Goal: Task Accomplishment & Management: Manage account settings

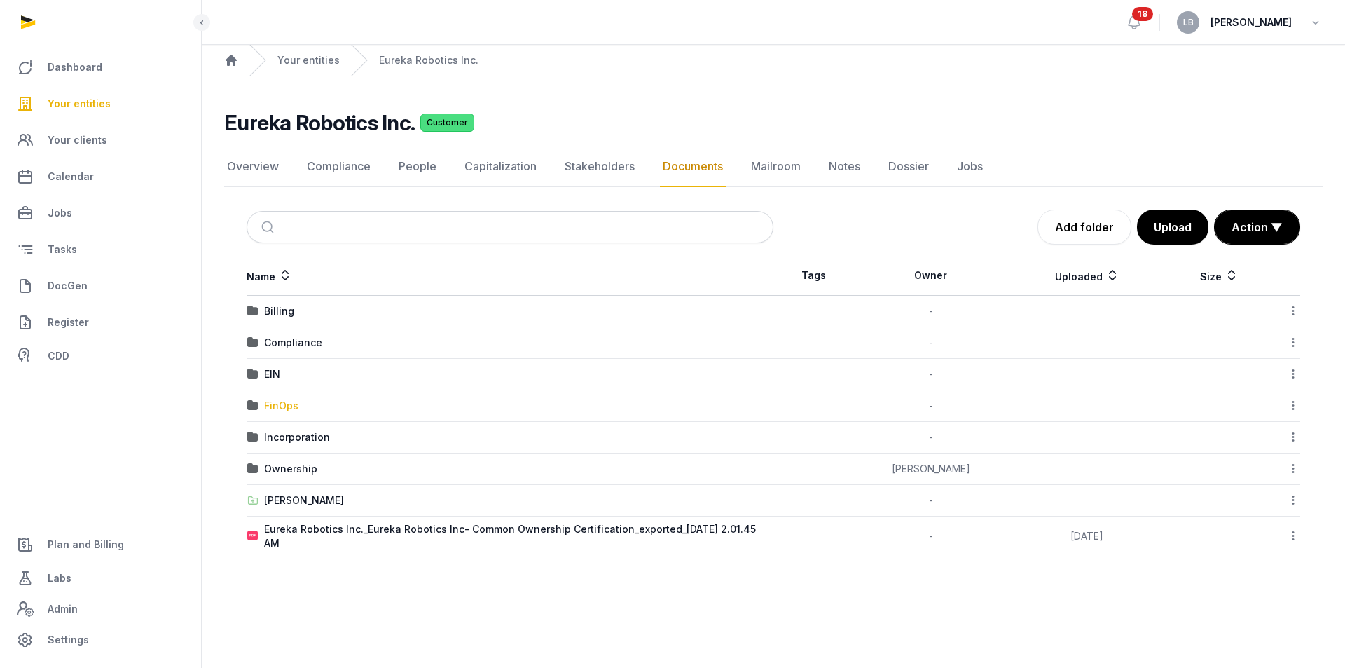
click at [273, 400] on div "FinOps" at bounding box center [281, 406] width 34 height 14
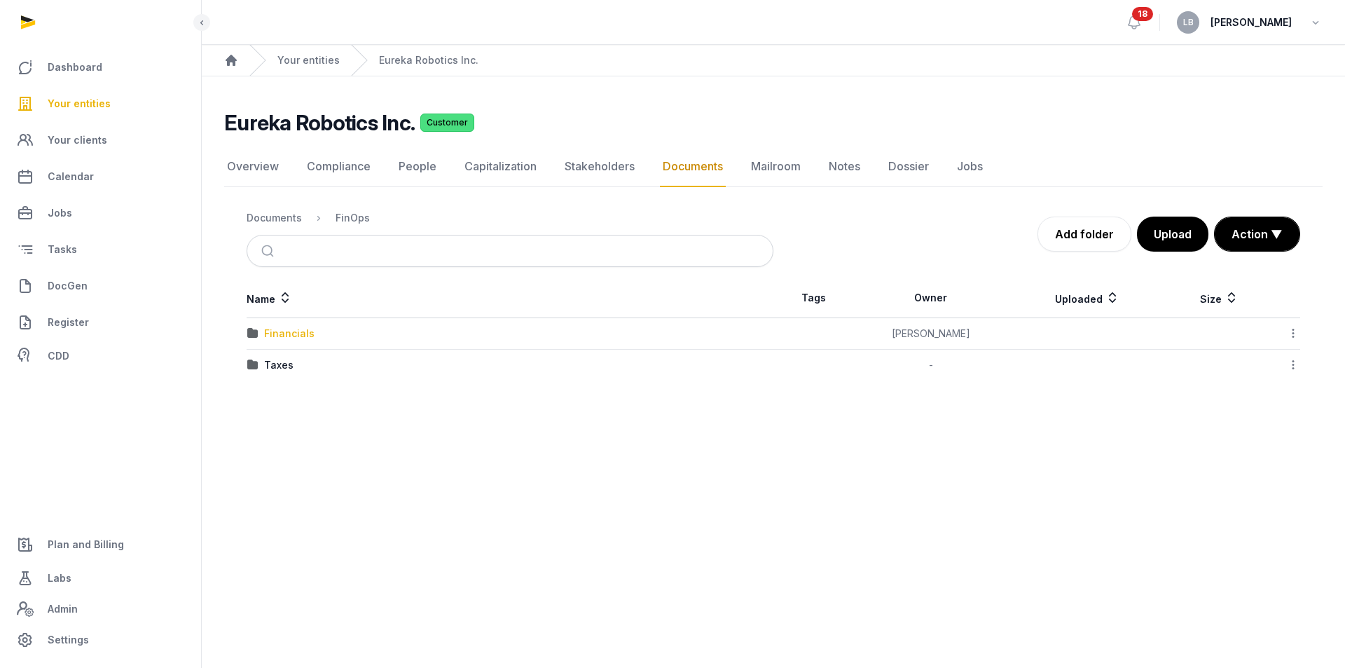
click at [280, 332] on div "Financials" at bounding box center [289, 333] width 50 height 14
click at [276, 334] on div "2025" at bounding box center [276, 333] width 25 height 14
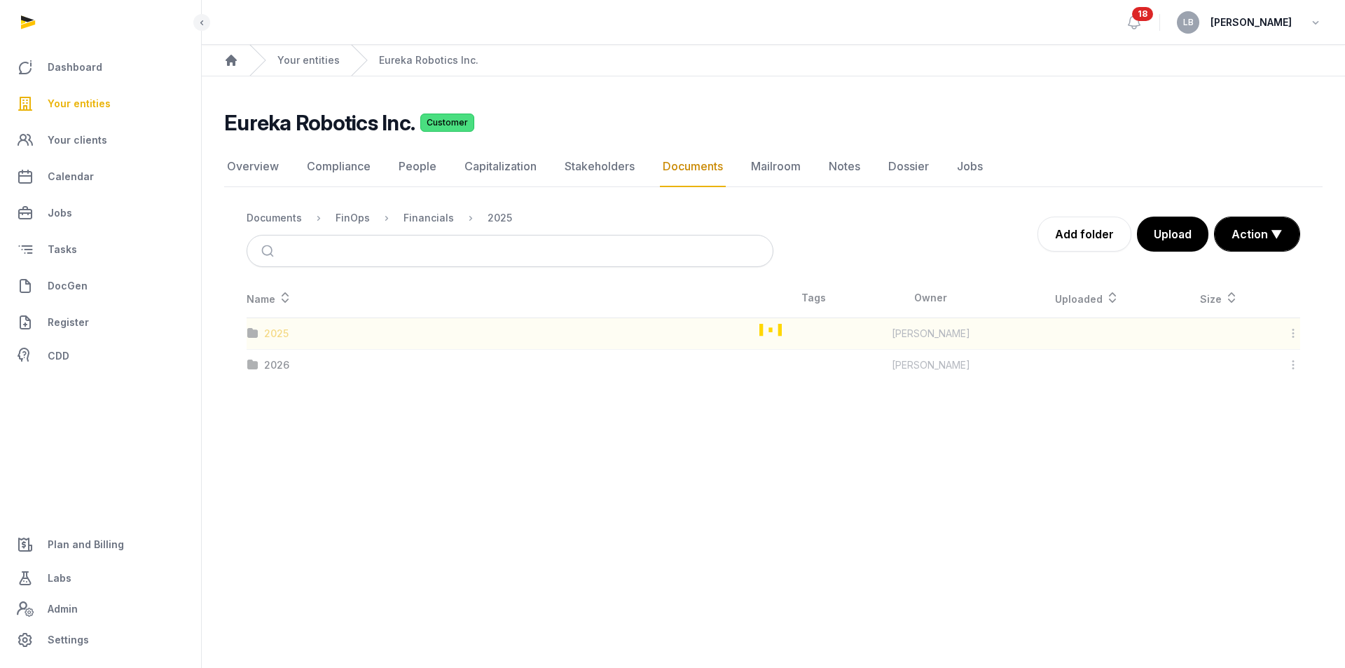
click at [276, 334] on div "Name Tags Owner Uploaded Size 2025 [PERSON_NAME] Download Folder Edit propertie…" at bounding box center [773, 329] width 1099 height 102
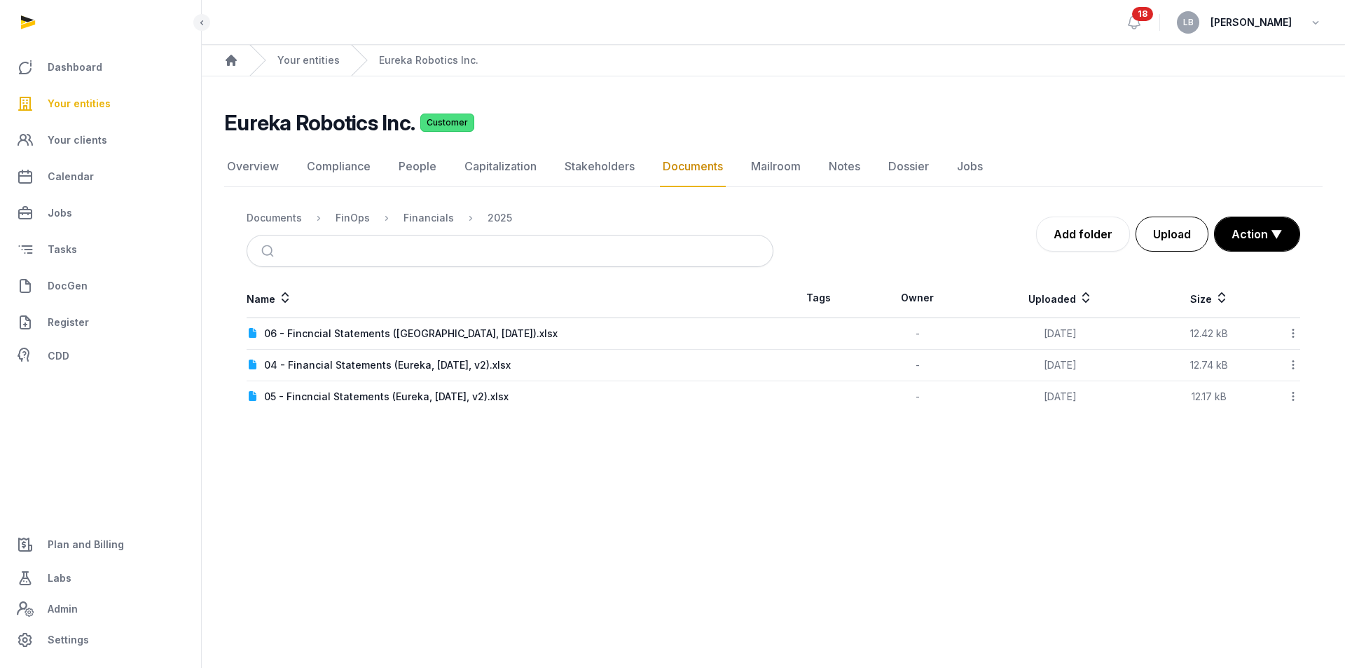
click at [1177, 239] on button "Upload" at bounding box center [1172, 233] width 73 height 35
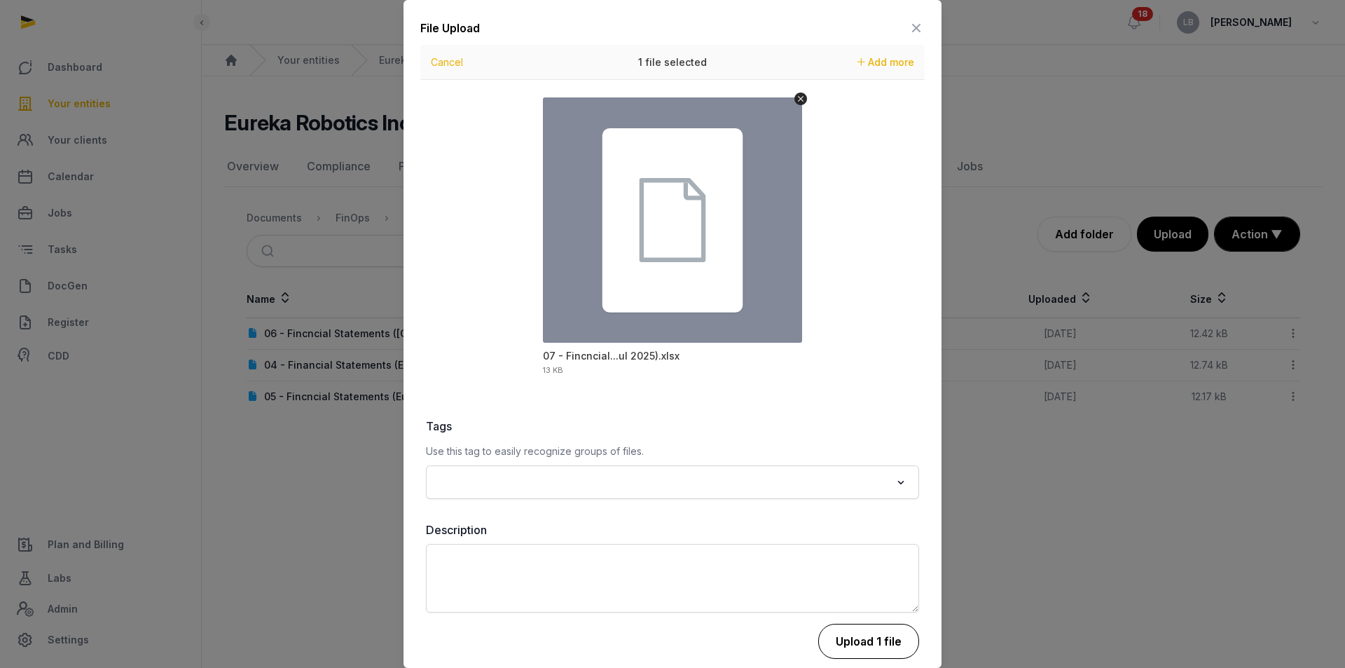
click at [837, 635] on button "Upload 1 file" at bounding box center [868, 641] width 101 height 35
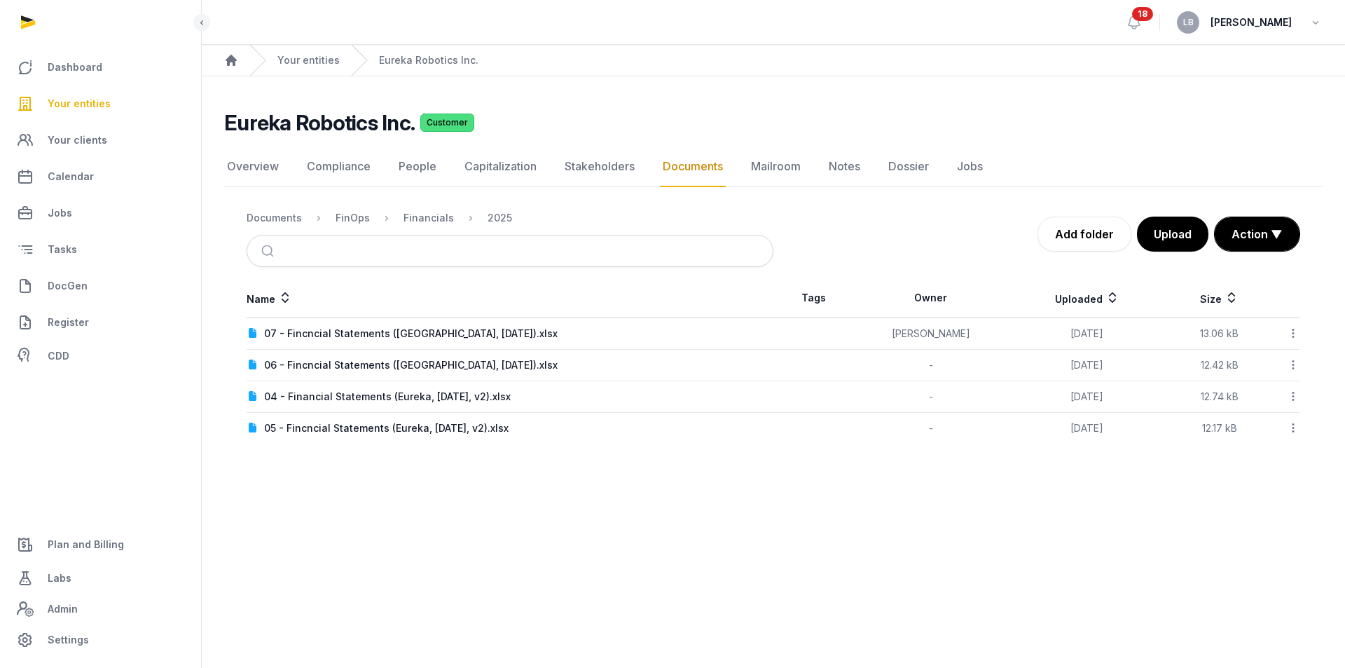
click at [1295, 334] on icon at bounding box center [1293, 333] width 13 height 15
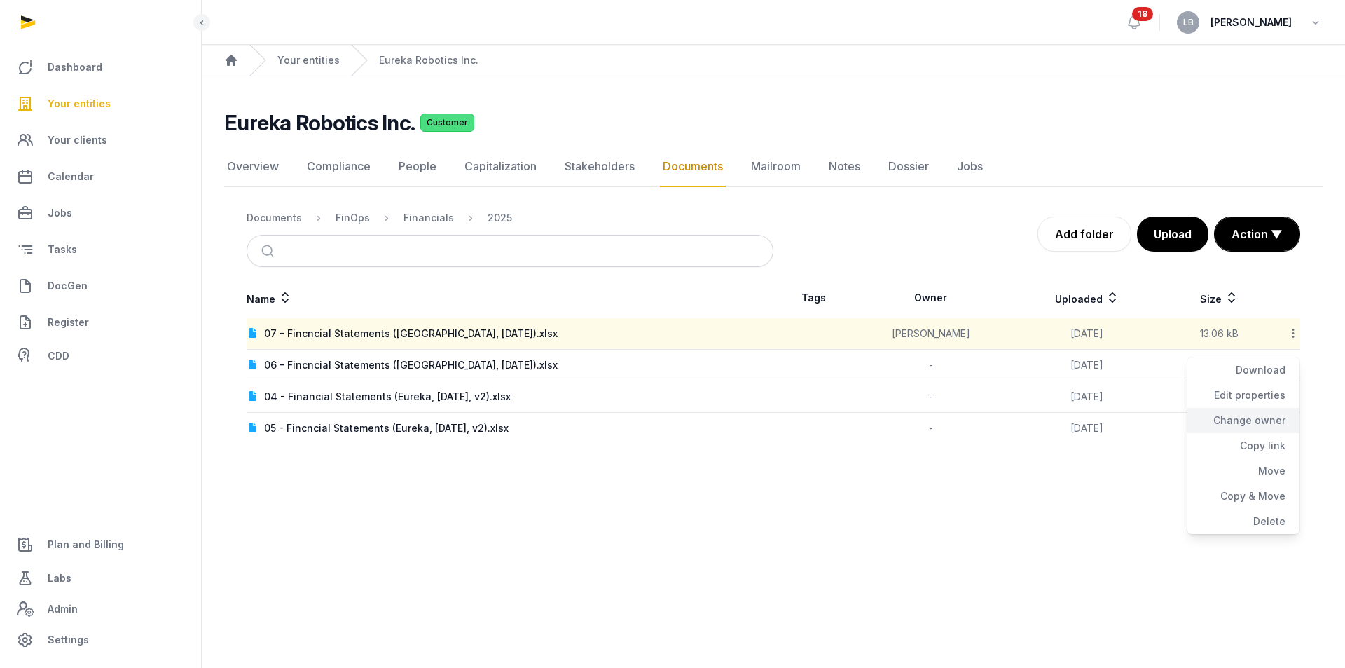
click at [1244, 423] on div "Change owner" at bounding box center [1244, 420] width 112 height 25
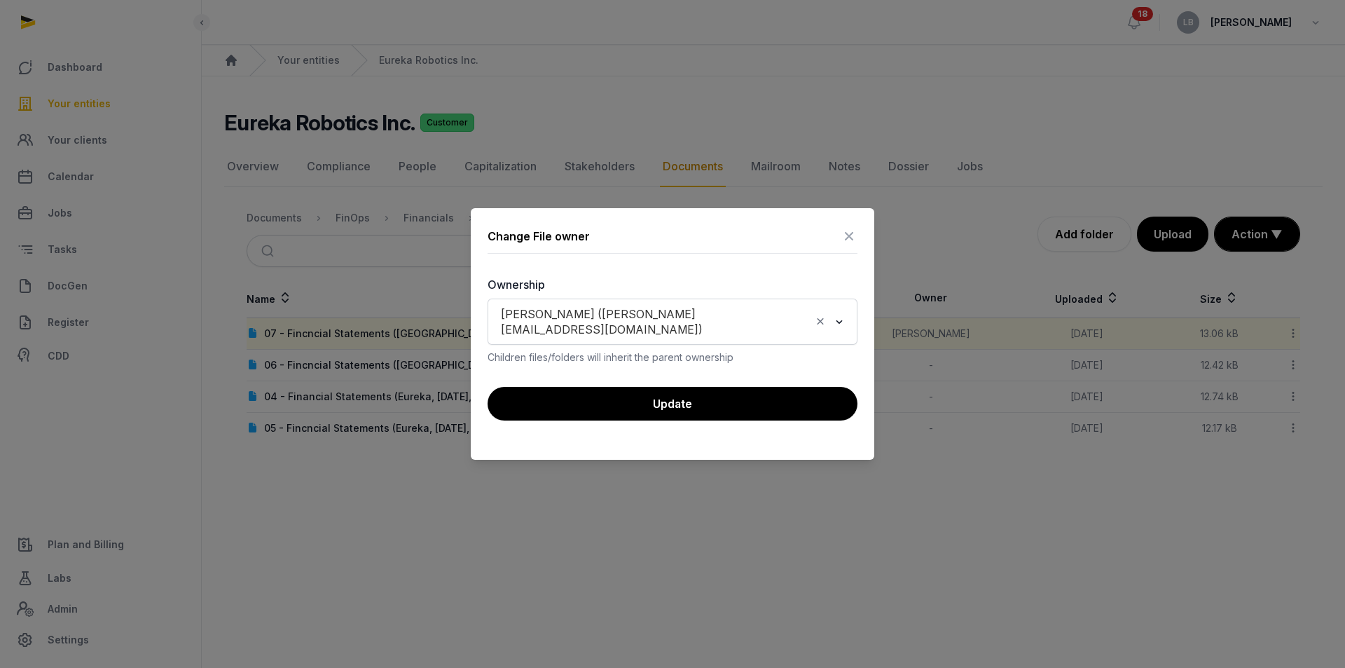
click at [816, 323] on icon "Clear Selected" at bounding box center [820, 321] width 13 height 15
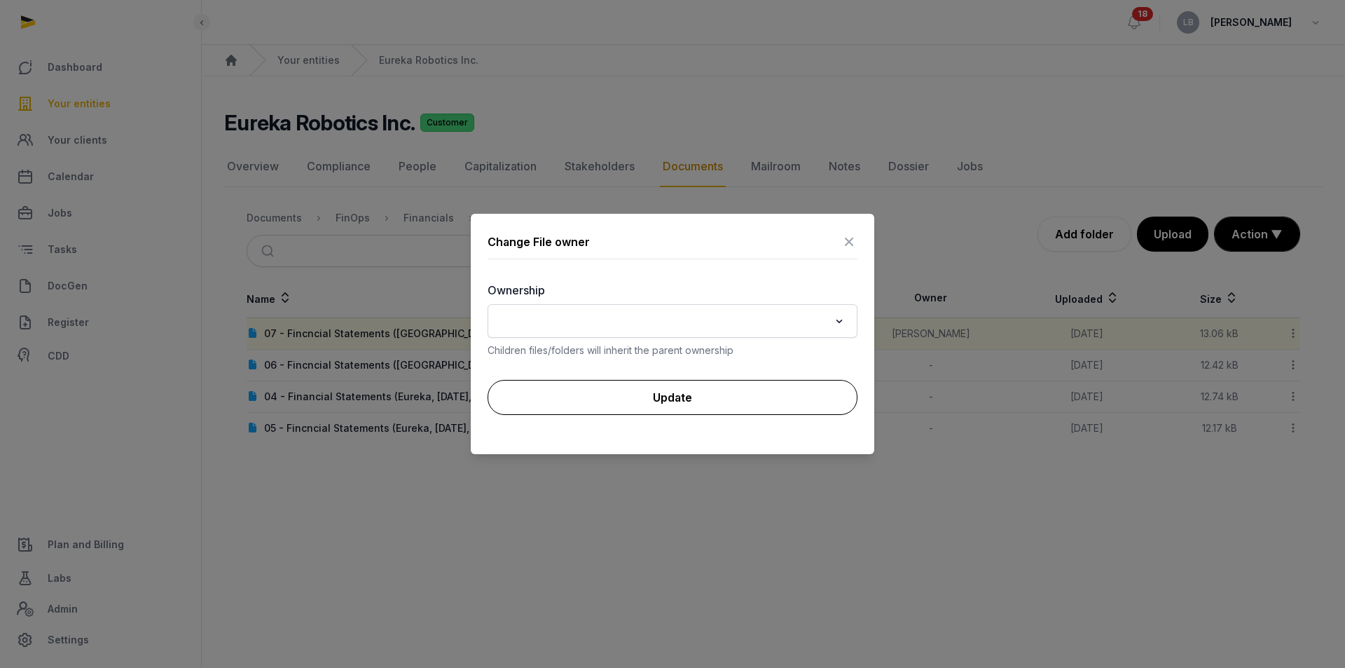
click at [798, 394] on button "Update" at bounding box center [673, 397] width 370 height 35
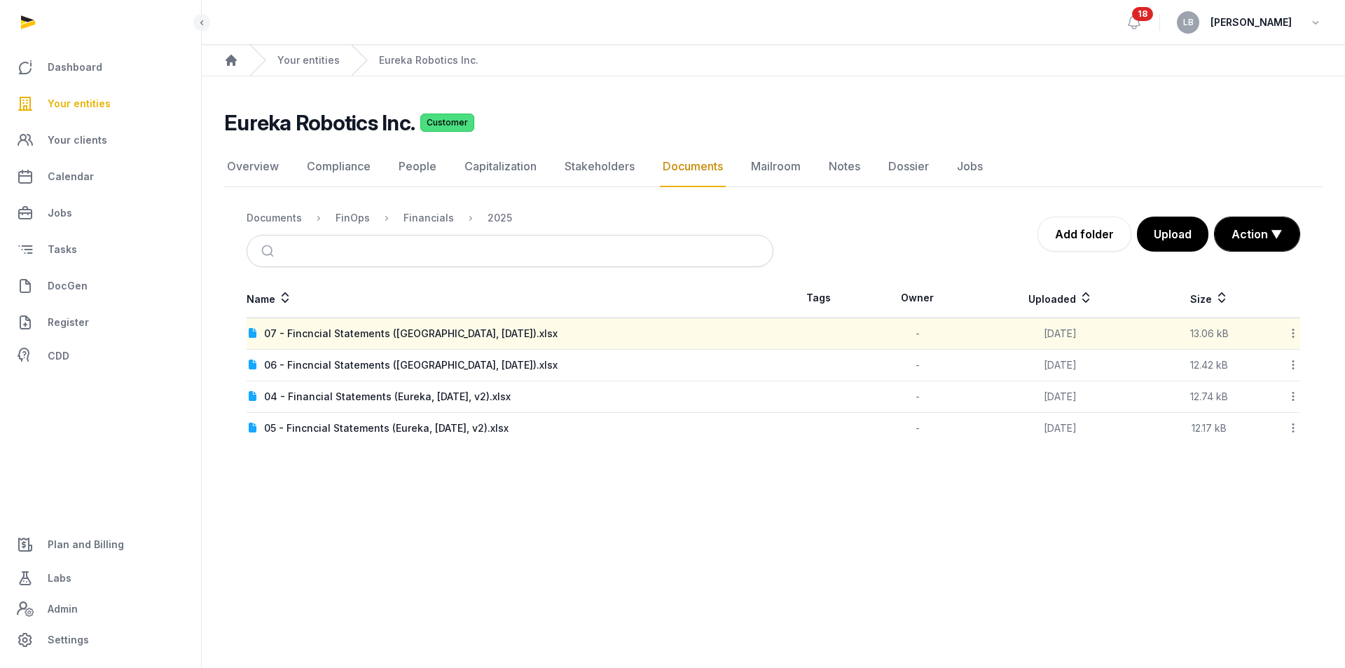
click at [1291, 336] on icon at bounding box center [1293, 333] width 13 height 15
click at [1270, 447] on div "Copy link" at bounding box center [1244, 445] width 112 height 25
click at [1300, 329] on td "Download Edit properties Change owner Copy link Move Copy & Move Delete" at bounding box center [1285, 334] width 31 height 32
click at [1296, 331] on icon at bounding box center [1293, 333] width 13 height 15
click at [1272, 527] on div "Delete" at bounding box center [1244, 521] width 112 height 25
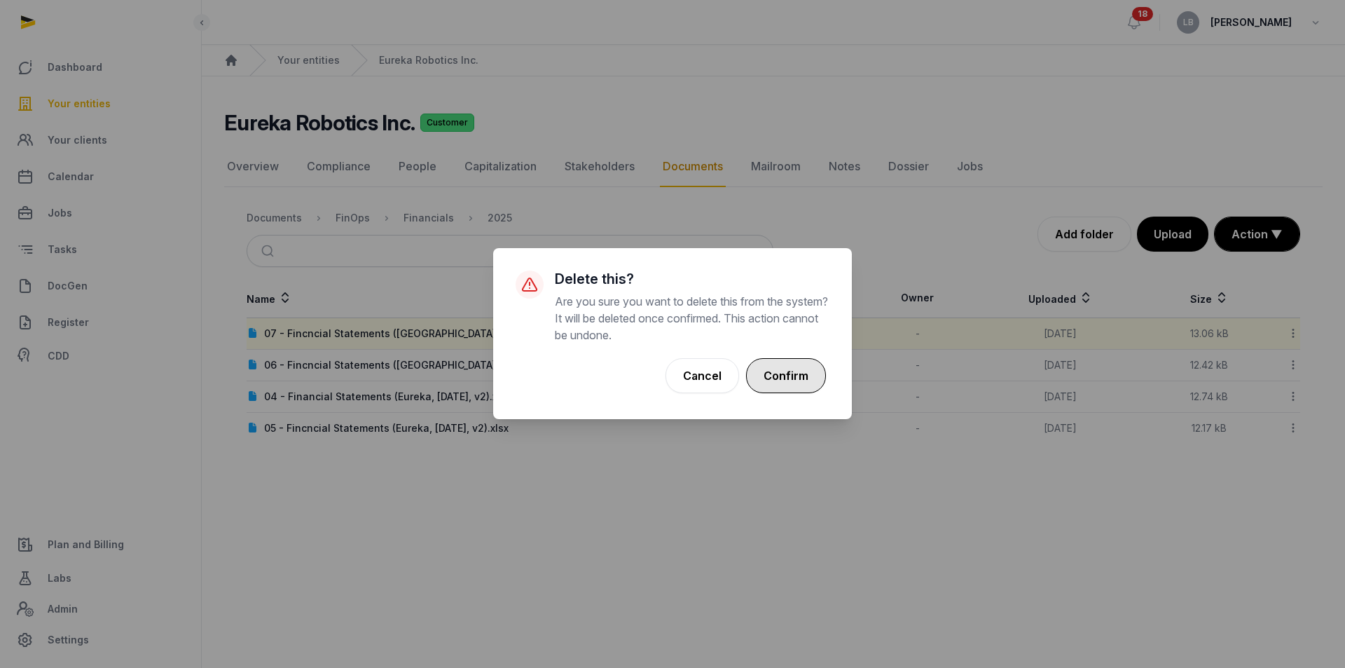
click at [786, 376] on button "Confirm" at bounding box center [786, 375] width 80 height 35
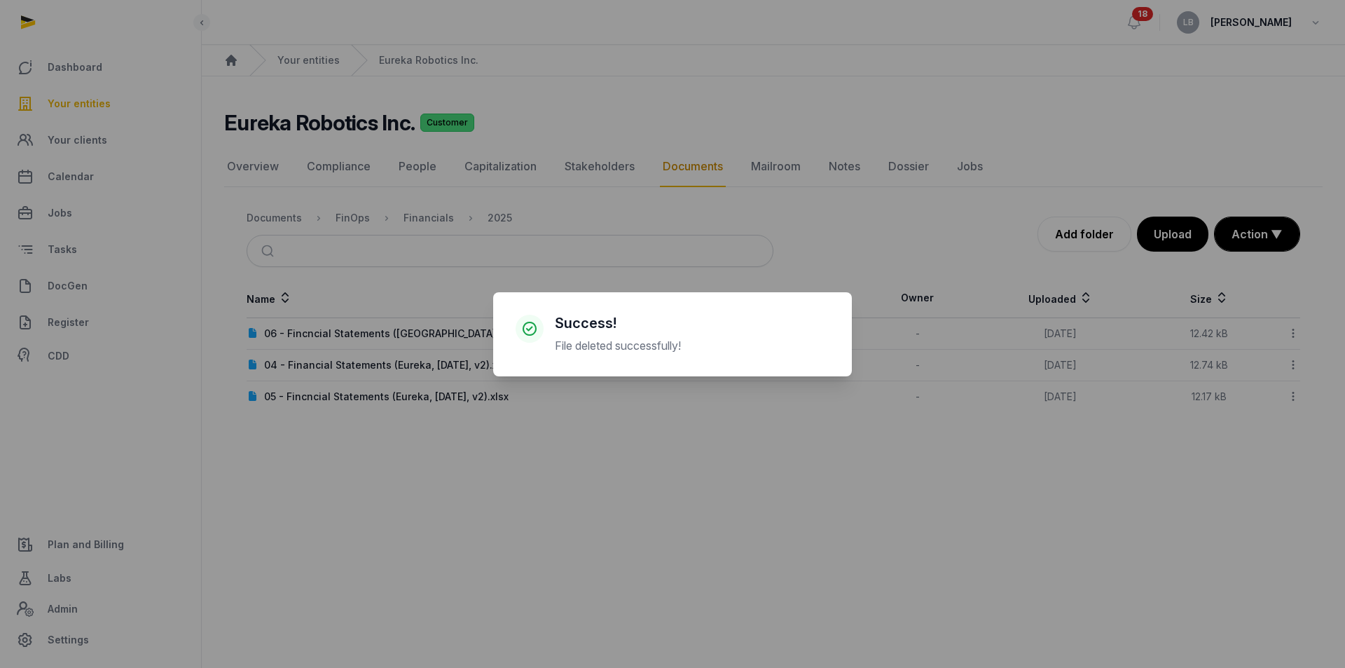
click at [1168, 235] on div "× Success! File deleted successfully! Cancel No OK" at bounding box center [672, 334] width 1345 height 668
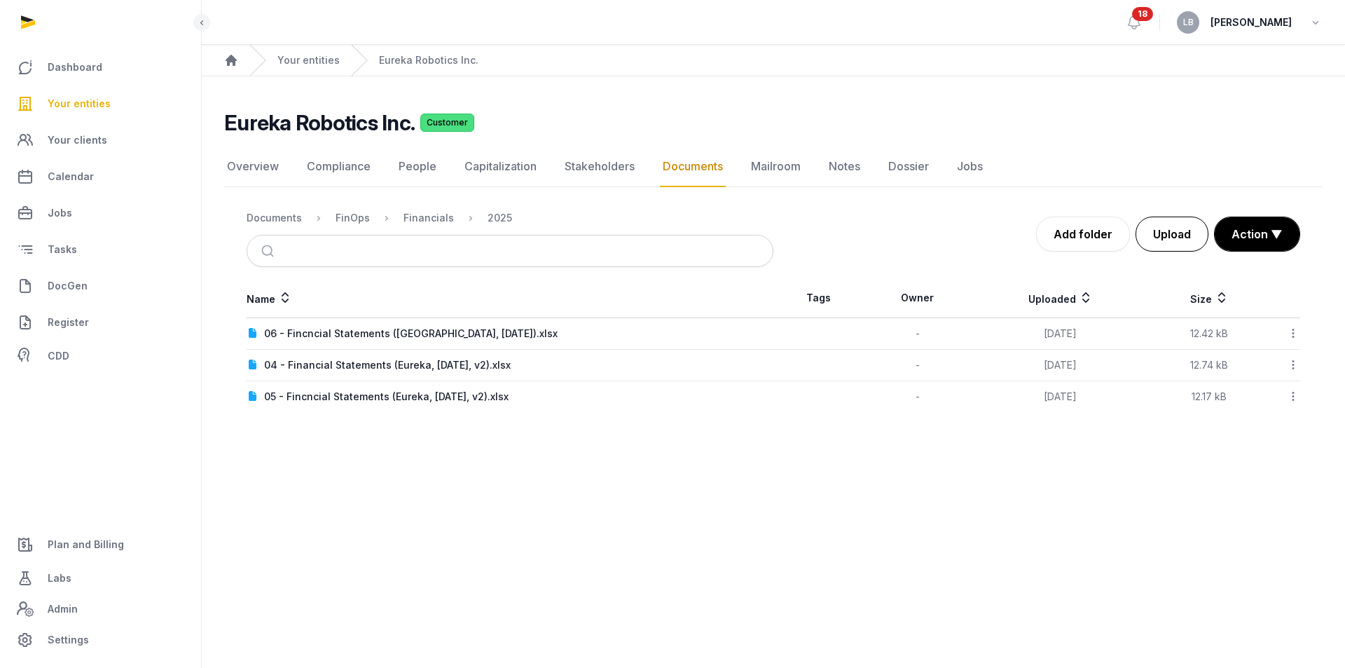
click at [1172, 235] on button "Upload" at bounding box center [1172, 233] width 73 height 35
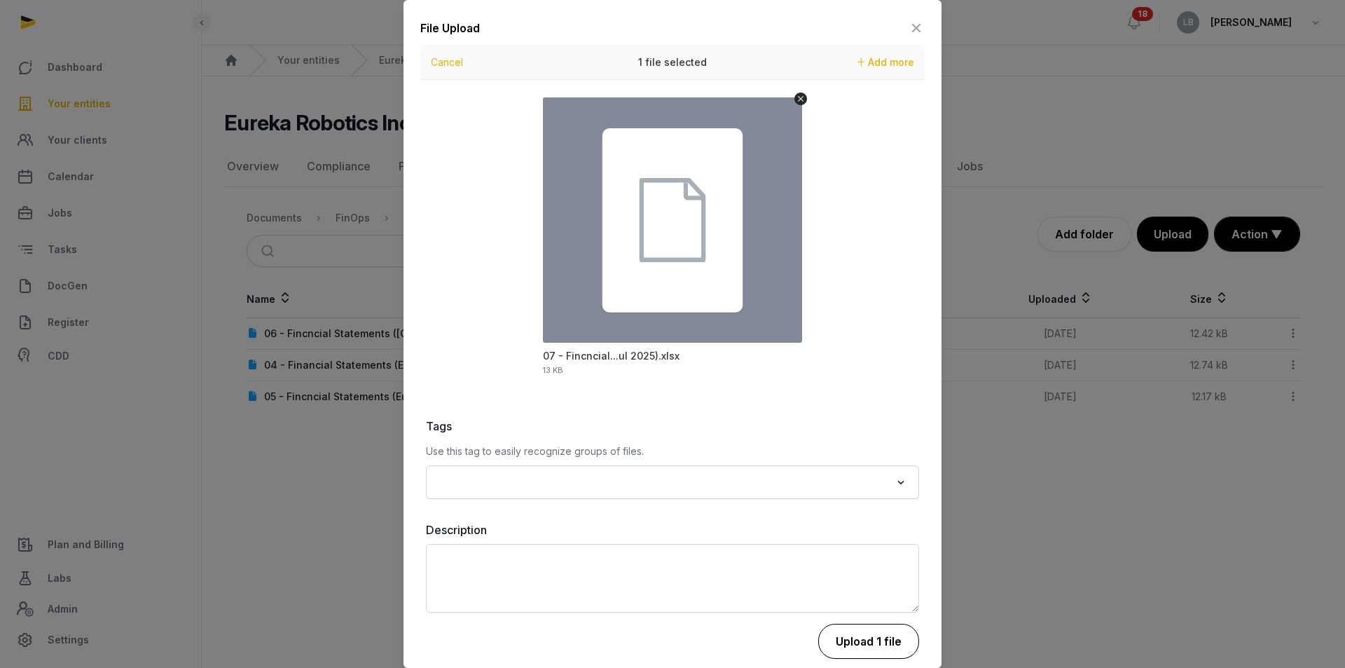
click at [846, 633] on button "Upload 1 file" at bounding box center [868, 641] width 101 height 35
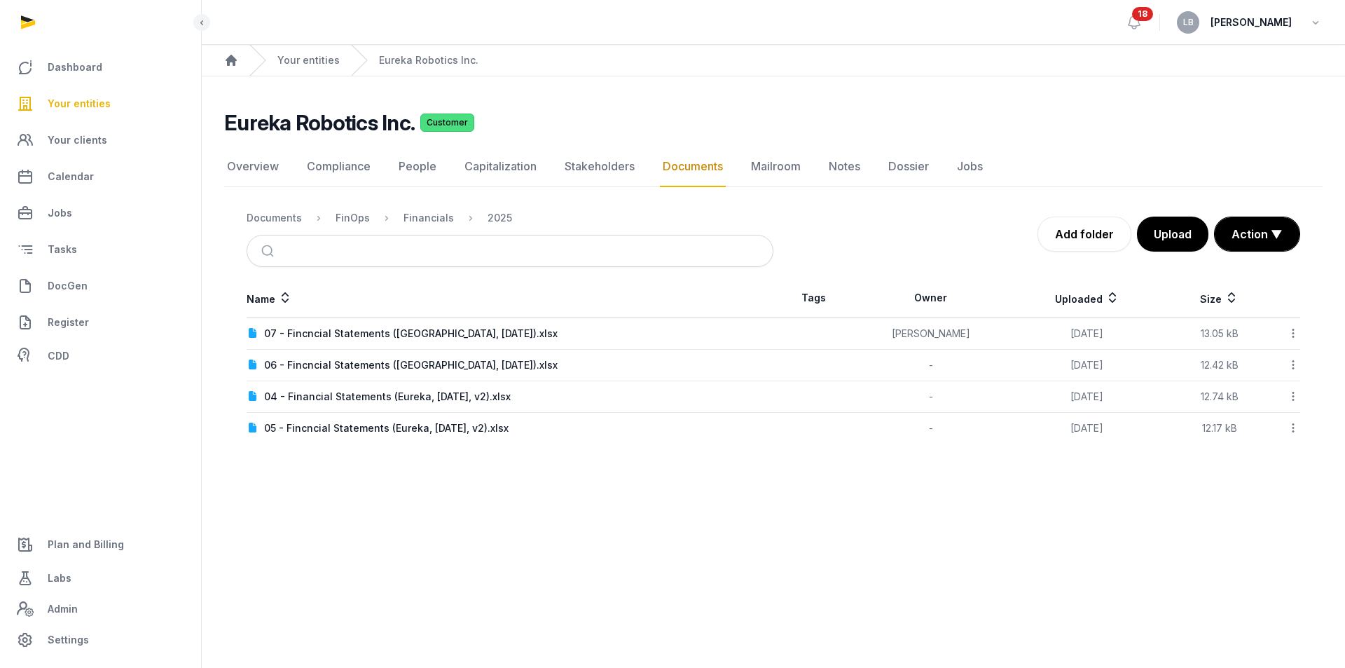
click at [1297, 334] on icon at bounding box center [1293, 333] width 13 height 15
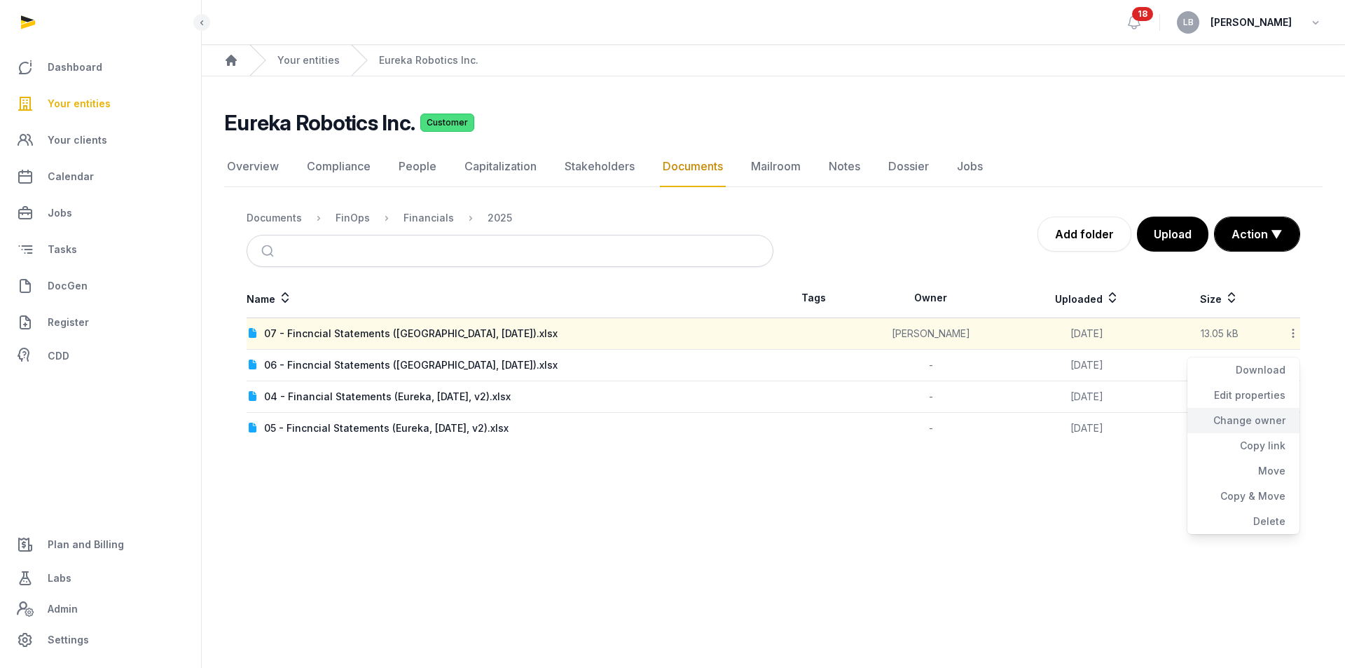
click at [1275, 417] on div "Change owner" at bounding box center [1244, 420] width 112 height 25
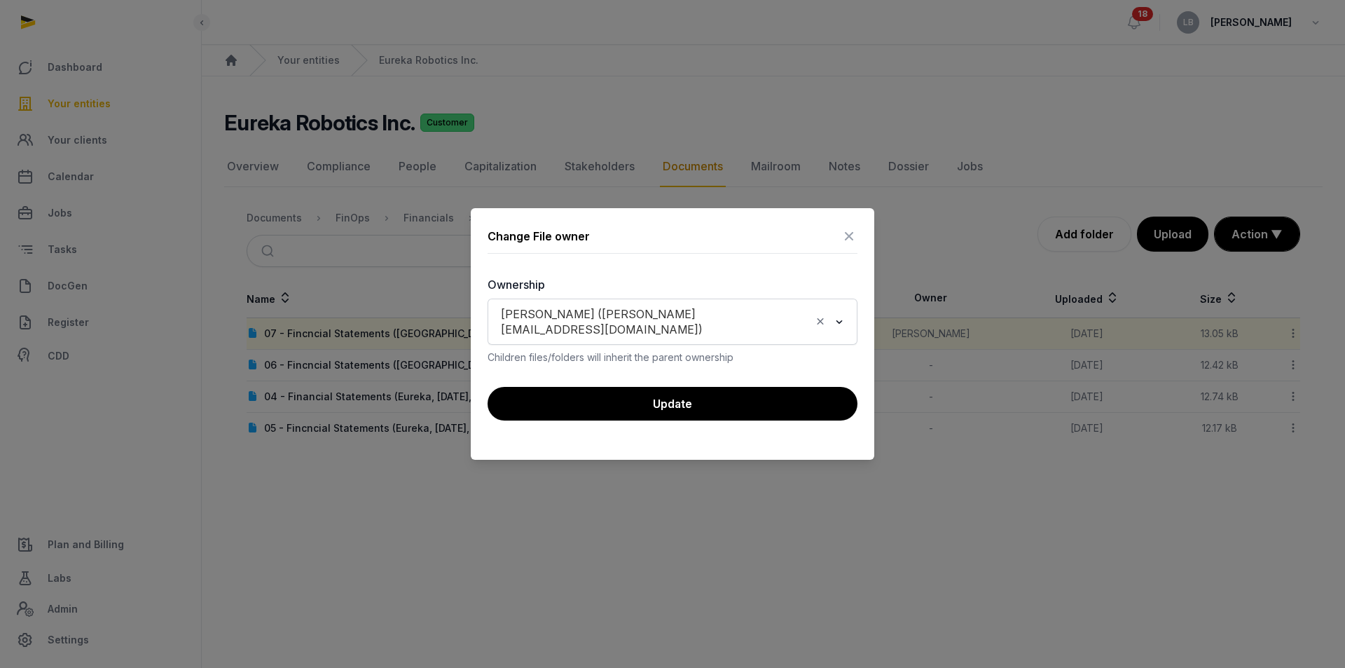
click at [813, 318] on div "Leon Brown (leon@histellar.com) Loading..." at bounding box center [673, 322] width 356 height 39
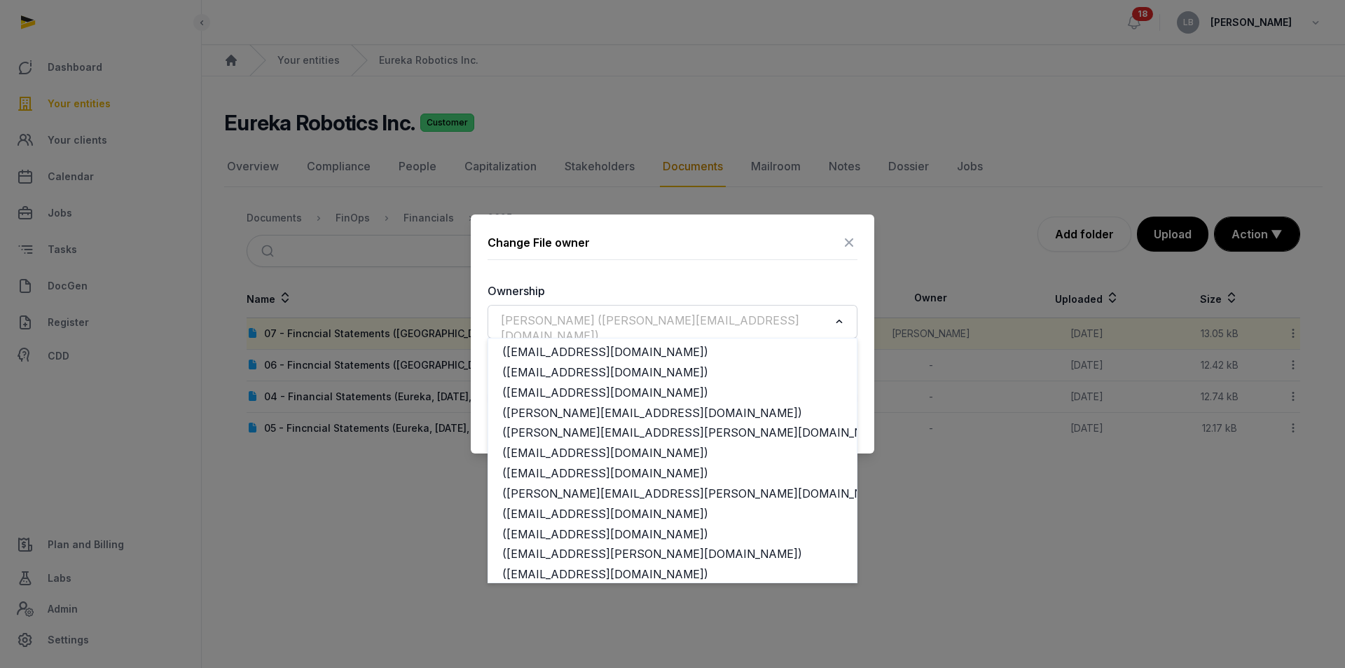
click at [823, 324] on input "Search for option" at bounding box center [662, 322] width 333 height 20
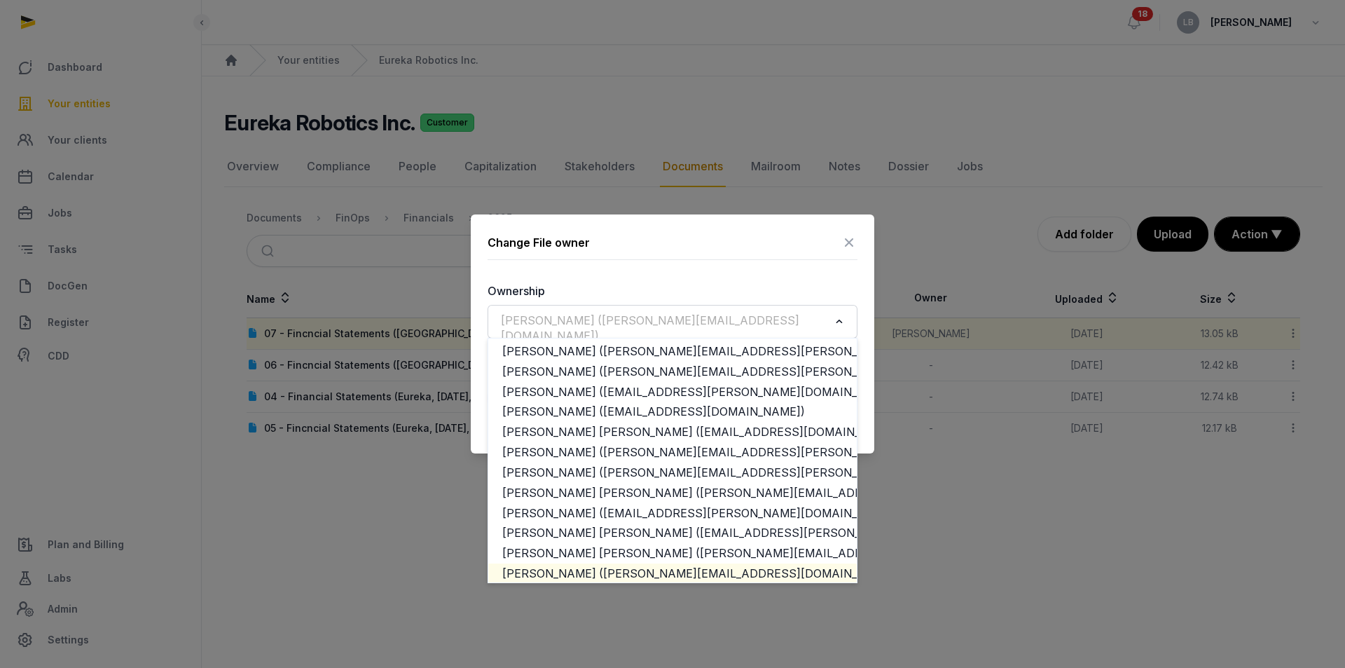
click at [838, 324] on icon "Search for option" at bounding box center [839, 321] width 14 height 17
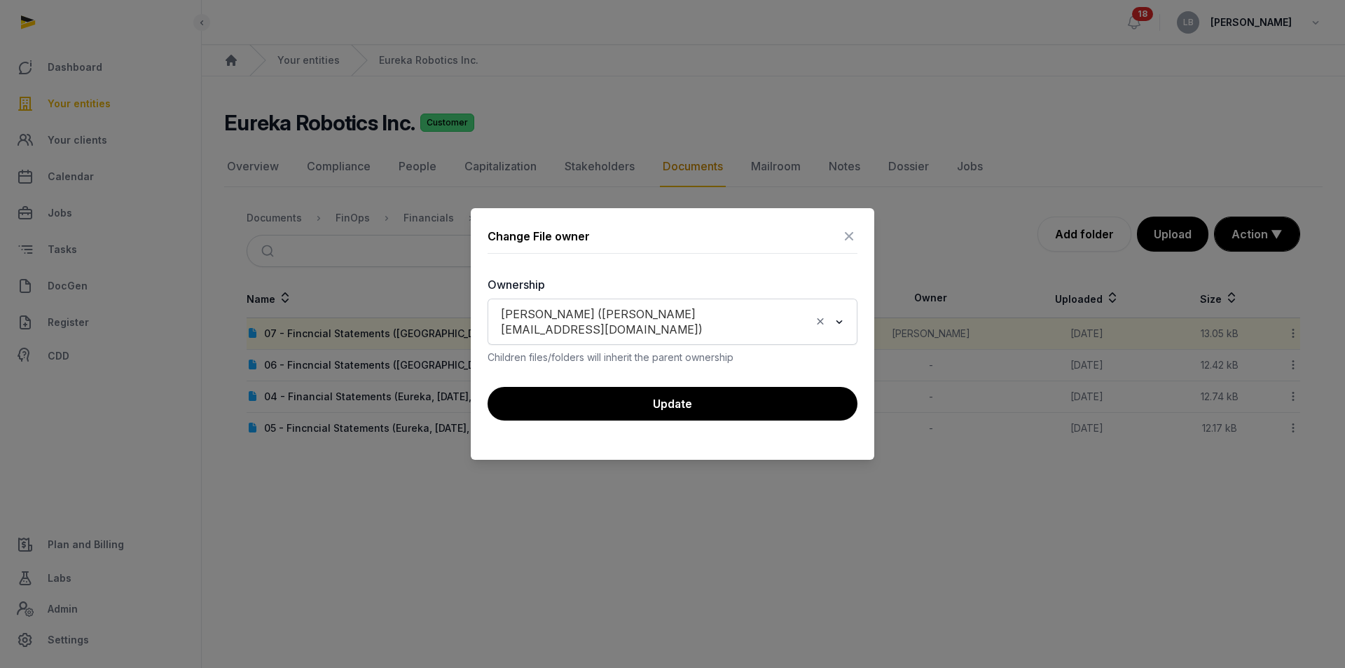
click at [820, 317] on icon "Clear Selected" at bounding box center [820, 321] width 13 height 15
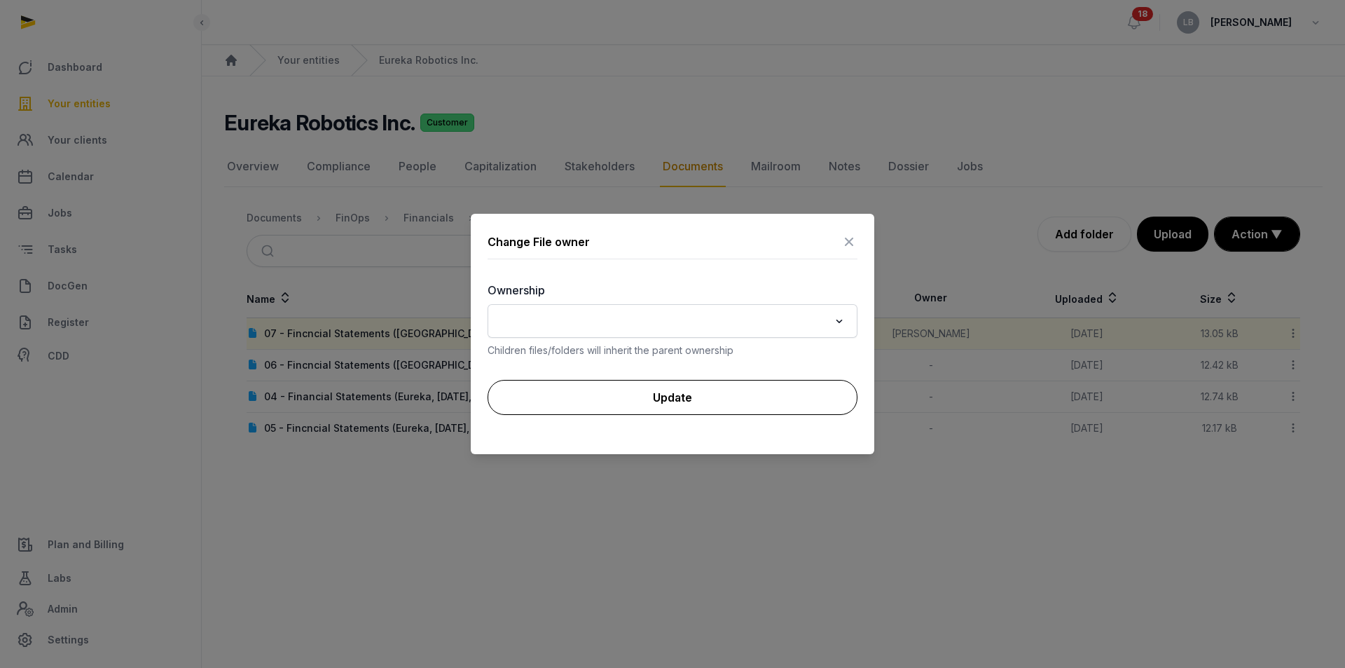
click at [783, 401] on button "Update" at bounding box center [673, 397] width 370 height 35
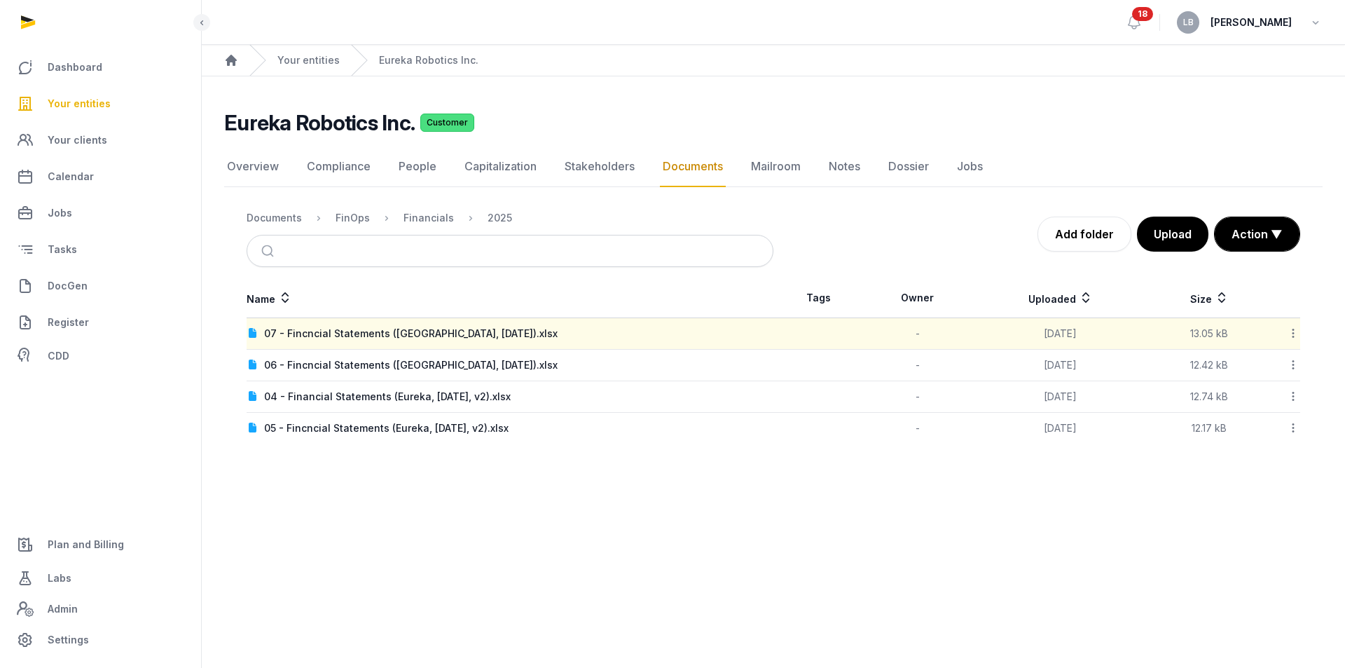
click at [1295, 339] on icon at bounding box center [1293, 333] width 13 height 15
click at [1249, 440] on div "Copy link" at bounding box center [1244, 445] width 112 height 25
